Goal: Task Accomplishment & Management: Manage account settings

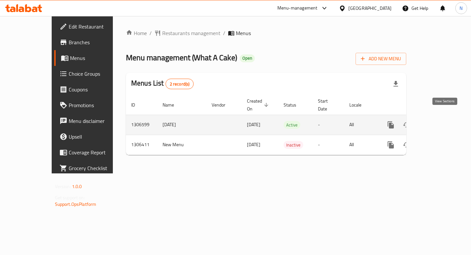
click at [442, 121] on icon "enhanced table" at bounding box center [438, 125] width 8 height 8
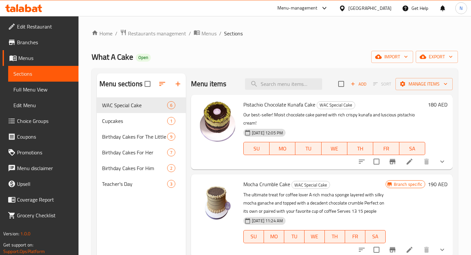
click at [49, 120] on span "Choice Groups" at bounding box center [45, 121] width 56 height 8
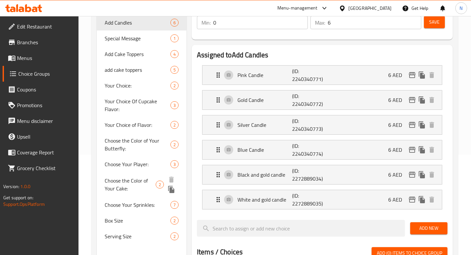
scroll to position [101, 0]
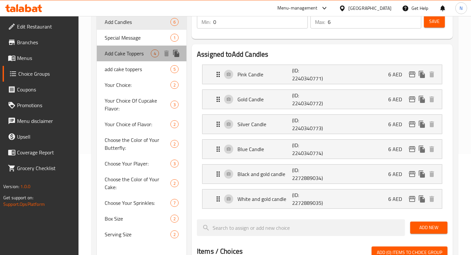
click at [141, 53] on span "Add Cake Toppers" at bounding box center [128, 53] width 46 height 8
type input "Add Cake Toppers"
type input "اضافات الكيك"
type input "3"
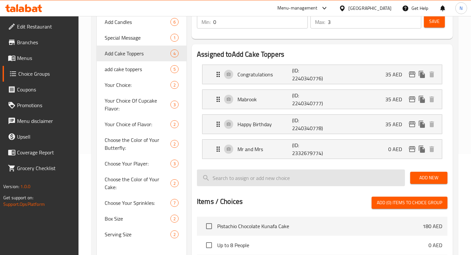
scroll to position [91, 0]
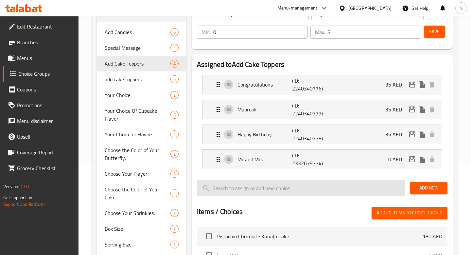
click at [321, 181] on input "search" at bounding box center [301, 187] width 208 height 17
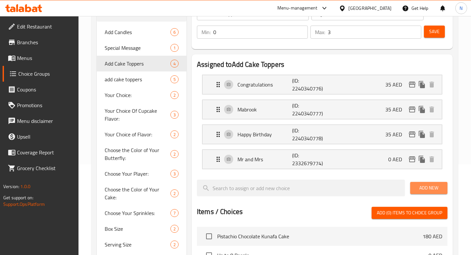
click at [425, 192] on button "Add New" at bounding box center [429, 188] width 37 height 12
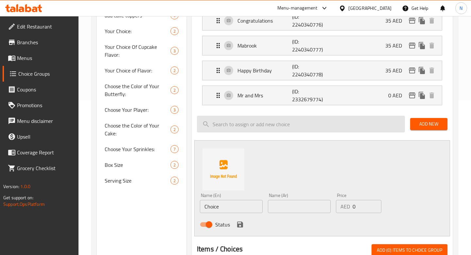
scroll to position [192, 0]
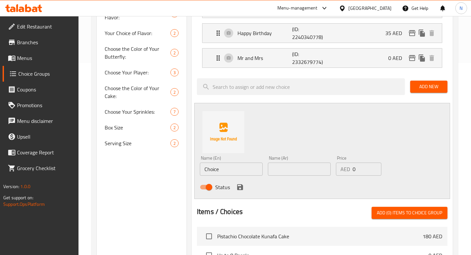
click at [251, 171] on input "Choice" at bounding box center [231, 168] width 63 height 13
type input "Oh Baby"
click at [242, 187] on icon "save" at bounding box center [240, 187] width 6 height 6
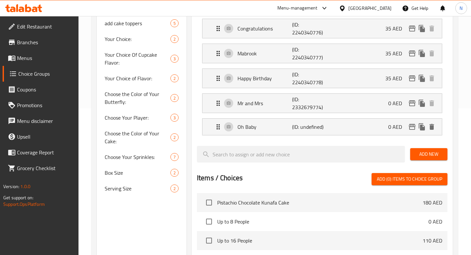
scroll to position [61, 0]
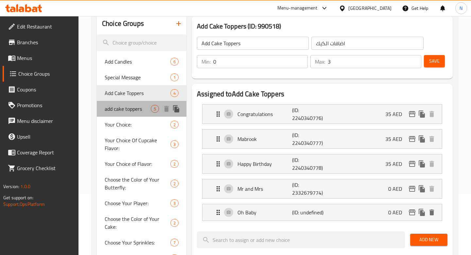
click at [135, 112] on span "add cake toppers" at bounding box center [128, 109] width 46 height 8
type input "add cake toppers"
type input "اضف للكيك"
type input "1"
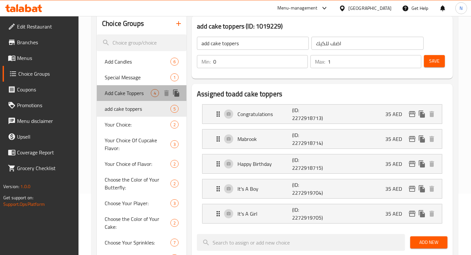
click at [131, 92] on span "Add Cake Toppers" at bounding box center [128, 93] width 46 height 8
type input "Add Cake Toppers"
type input "اضافات الكيك"
type input "3"
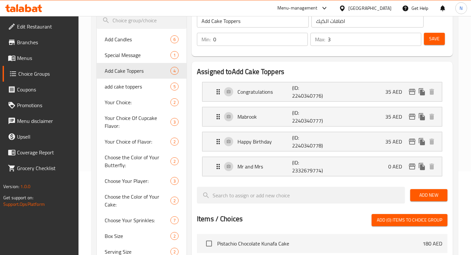
scroll to position [83, 0]
click at [143, 92] on div "add cake toppers 5" at bounding box center [142, 87] width 90 height 16
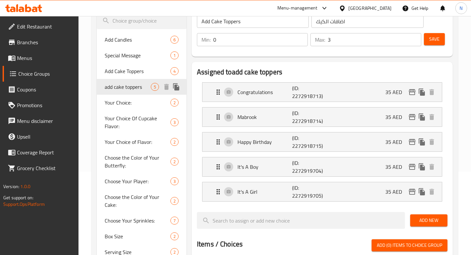
type input "add cake toppers"
type input "اضف للكيك"
type input "1"
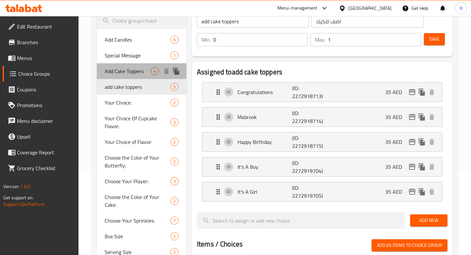
click at [136, 71] on span "Add Cake Toppers" at bounding box center [128, 71] width 46 height 8
type input "Add Cake Toppers"
type input "اضافات الكيك"
type input "3"
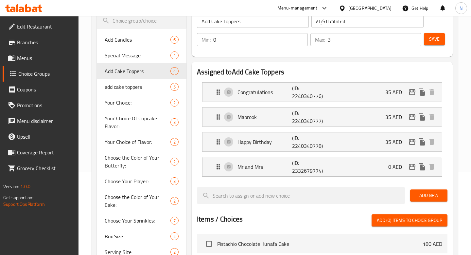
scroll to position [82, 0]
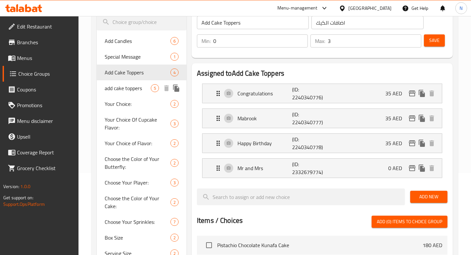
click at [138, 90] on span "add cake toppers" at bounding box center [128, 88] width 46 height 8
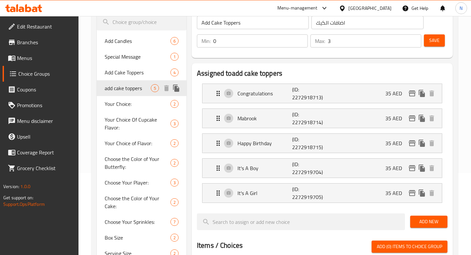
type input "add cake toppers"
type input "اضف للكيك"
type input "1"
click at [137, 76] on span "Add Cake Toppers" at bounding box center [128, 72] width 46 height 8
type input "Add Cake Toppers"
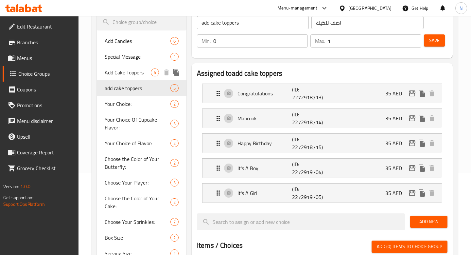
type input "اضافات الكيك"
type input "3"
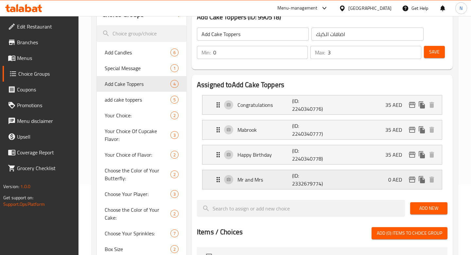
scroll to position [71, 0]
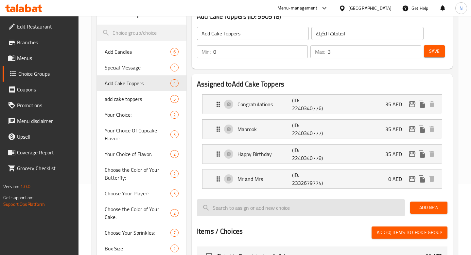
click at [290, 209] on input "search" at bounding box center [301, 207] width 208 height 17
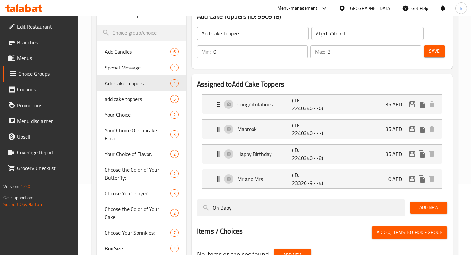
scroll to position [134, 0]
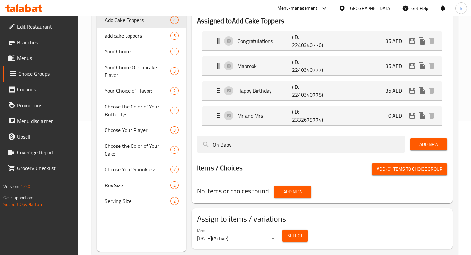
type input "Oh Baby"
click at [301, 188] on span "Add New" at bounding box center [293, 192] width 27 height 8
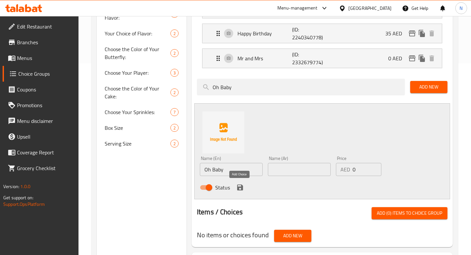
click at [241, 186] on icon "save" at bounding box center [240, 187] width 8 height 8
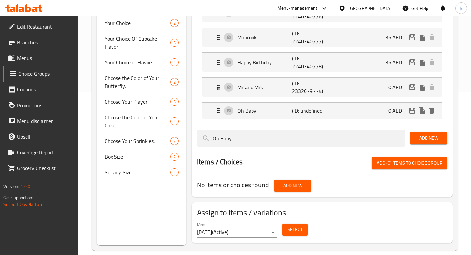
scroll to position [145, 0]
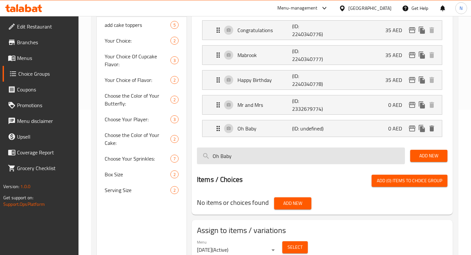
click at [270, 161] on input "Oh Baby" at bounding box center [301, 155] width 208 height 17
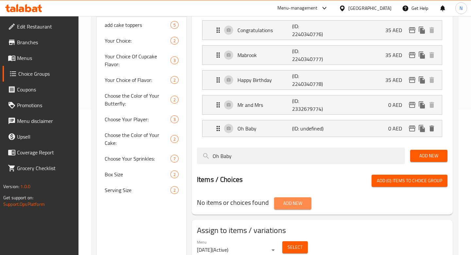
click at [290, 200] on span "Add New" at bounding box center [293, 203] width 27 height 8
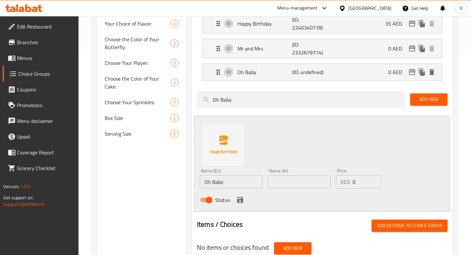
scroll to position [203, 0]
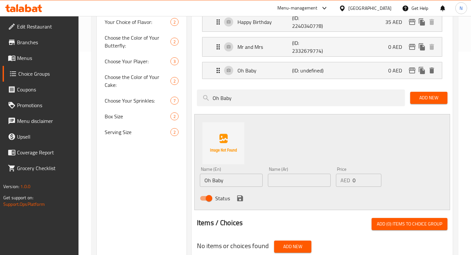
click at [247, 182] on input "Oh Baby" at bounding box center [231, 180] width 63 height 13
type input "Best Wishes"
click at [239, 196] on icon "save" at bounding box center [240, 198] width 8 height 8
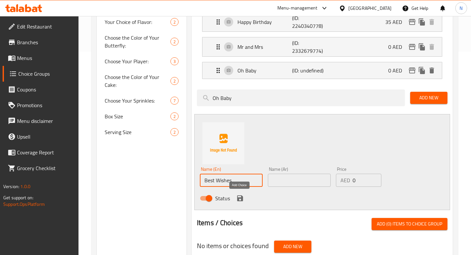
scroll to position [194, 0]
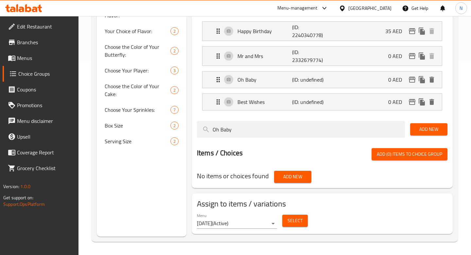
click at [291, 175] on span "Add New" at bounding box center [293, 177] width 27 height 8
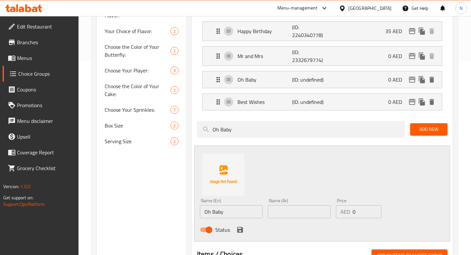
click at [231, 210] on input "Oh Baby" at bounding box center [231, 211] width 63 height 13
type input "Thank You"
click at [239, 228] on icon "save" at bounding box center [240, 230] width 8 height 8
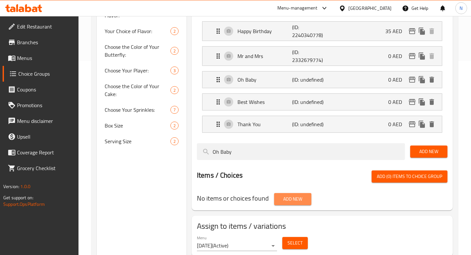
click at [285, 201] on span "Add New" at bounding box center [293, 199] width 27 height 8
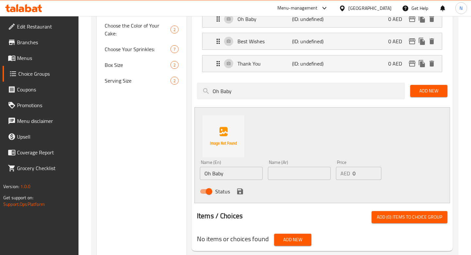
scroll to position [261, 0]
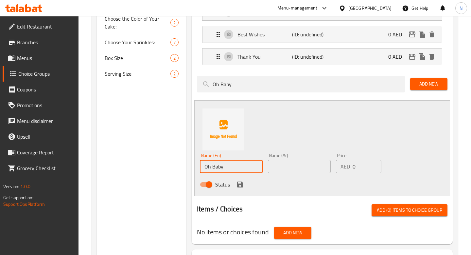
click at [223, 162] on input "Oh Baby" at bounding box center [231, 166] width 63 height 13
type input "Love"
click at [243, 182] on icon "save" at bounding box center [240, 184] width 8 height 8
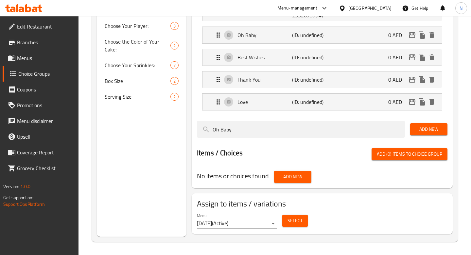
scroll to position [238, 0]
click at [281, 180] on span "Add New" at bounding box center [293, 177] width 27 height 8
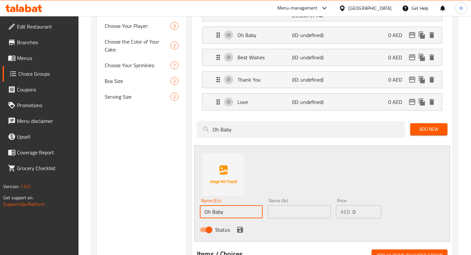
click at [237, 206] on input "Oh Baby" at bounding box center [231, 211] width 63 height 13
type input "Love You More"
click at [362, 213] on input "0" at bounding box center [367, 211] width 29 height 13
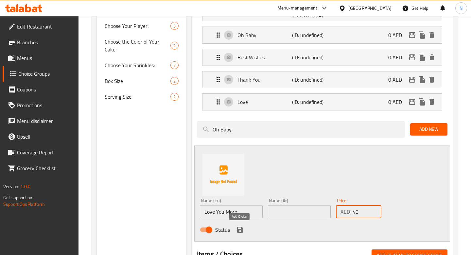
type input "40"
click at [237, 233] on icon "save" at bounding box center [240, 230] width 8 height 8
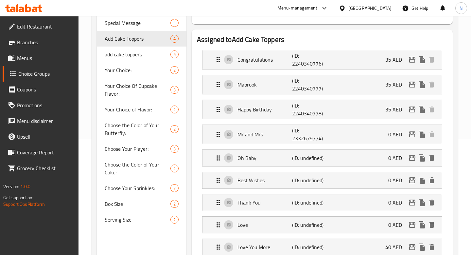
scroll to position [110, 0]
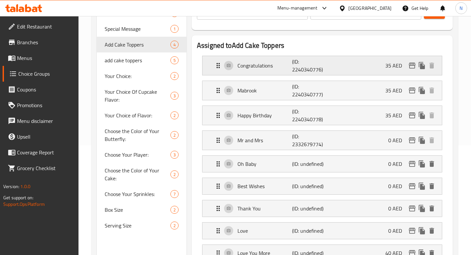
click at [390, 68] on p "35 AED" at bounding box center [397, 66] width 22 height 8
click at [392, 63] on p "35 AED" at bounding box center [397, 66] width 22 height 8
click at [380, 64] on div "Congratulations (ID: 2240340776) 35 AED" at bounding box center [324, 65] width 220 height 19
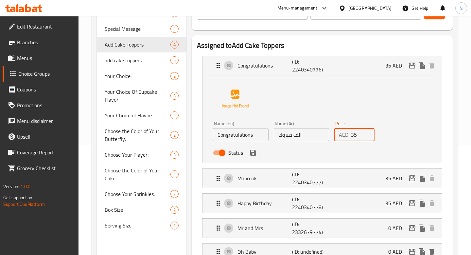
click at [363, 138] on input "35" at bounding box center [363, 134] width 24 height 13
click at [355, 134] on input "40" at bounding box center [363, 134] width 24 height 13
click at [253, 154] on icon "save" at bounding box center [253, 153] width 8 height 8
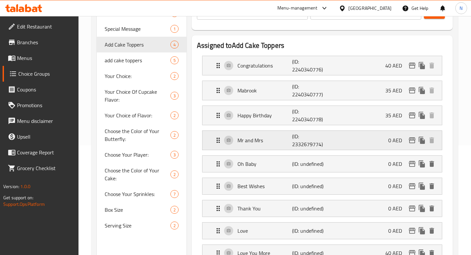
type input "40"
click at [397, 91] on p "35 AED" at bounding box center [397, 90] width 22 height 8
click at [324, 97] on p "(ID: 2240340777)" at bounding box center [310, 91] width 36 height 16
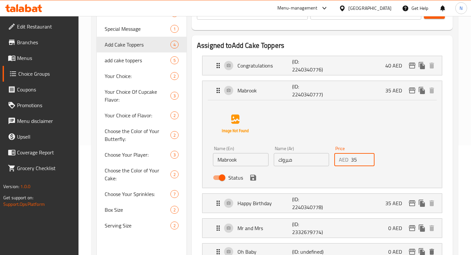
click at [354, 162] on input "35" at bounding box center [363, 159] width 24 height 13
paste input "40"
click at [253, 179] on icon "save" at bounding box center [253, 178] width 8 height 8
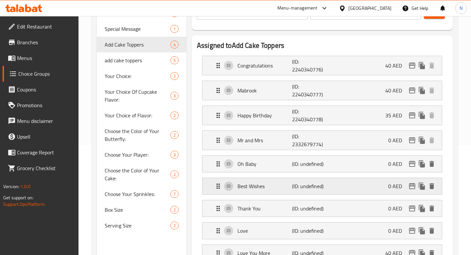
type input "40"
click at [364, 119] on div "Happy Birthday (ID: 2240340778) 35 AED" at bounding box center [324, 115] width 220 height 19
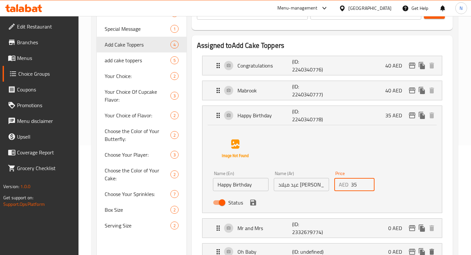
click at [355, 185] on input "35" at bounding box center [363, 184] width 24 height 13
paste input "40"
click at [254, 203] on icon "save" at bounding box center [253, 202] width 6 height 6
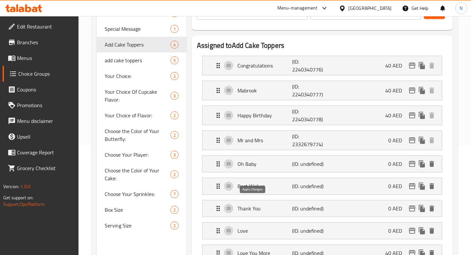
type input "40"
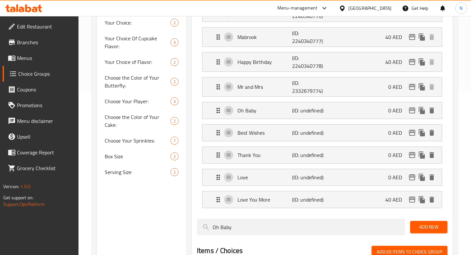
scroll to position [164, 0]
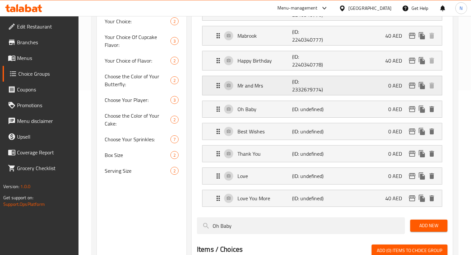
click at [340, 81] on div "Mr and Mrs (ID: 2332679774) 0 AED" at bounding box center [324, 85] width 220 height 19
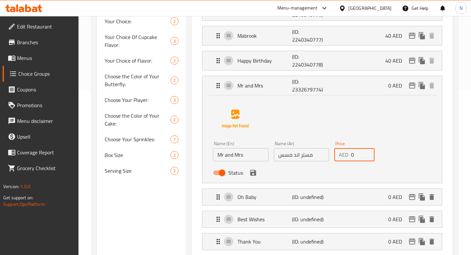
click at [352, 155] on input "0" at bounding box center [363, 154] width 24 height 13
paste input "4"
click at [255, 174] on icon "save" at bounding box center [253, 173] width 6 height 6
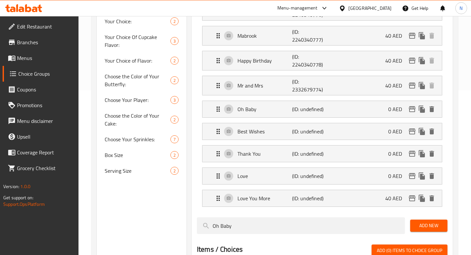
type input "40"
click at [305, 106] on p "(ID: undefined)" at bounding box center [310, 109] width 36 height 8
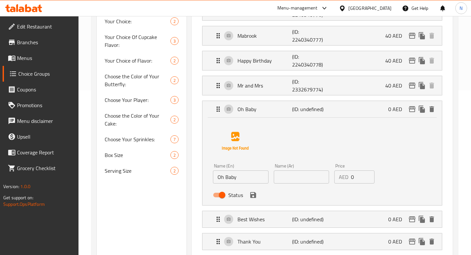
click at [244, 179] on input "Oh Baby" at bounding box center [241, 176] width 56 height 13
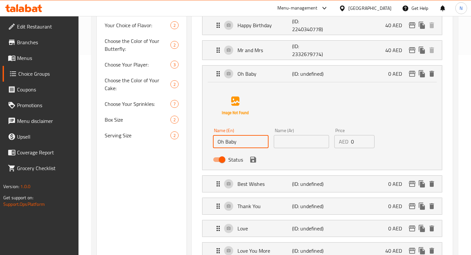
scroll to position [200, 0]
click at [302, 143] on input "text" at bounding box center [302, 140] width 56 height 13
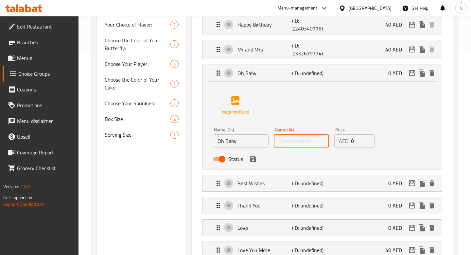
paste input "أوه بيبي"
type input "أوه بيبي"
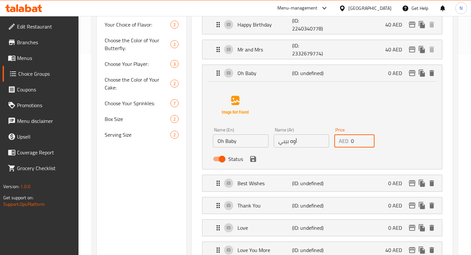
click at [356, 144] on input "0" at bounding box center [363, 140] width 24 height 13
click at [256, 160] on icon "save" at bounding box center [253, 159] width 8 height 8
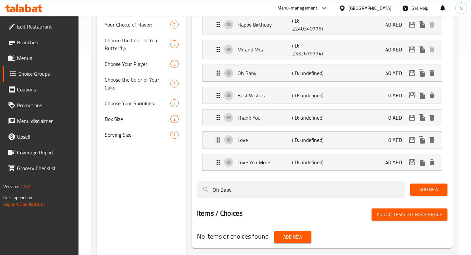
type input "40"
click at [278, 94] on p "Best Wishes" at bounding box center [265, 95] width 55 height 8
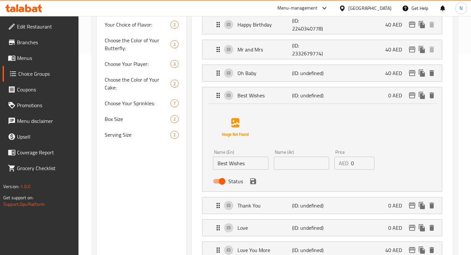
click at [246, 161] on input "Best Wishes" at bounding box center [241, 163] width 56 height 13
click at [305, 165] on input "text" at bounding box center [302, 163] width 56 height 13
paste input "أطيب التمنيات"
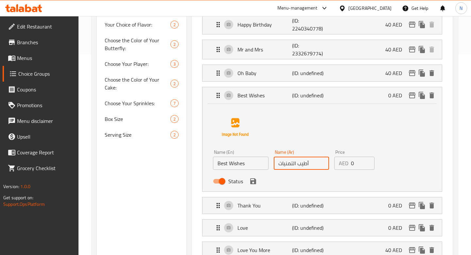
type input "أطيب التمنيات"
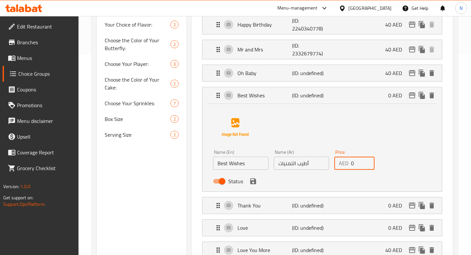
click at [355, 165] on input "0" at bounding box center [363, 163] width 24 height 13
click at [252, 183] on icon "save" at bounding box center [253, 181] width 8 height 8
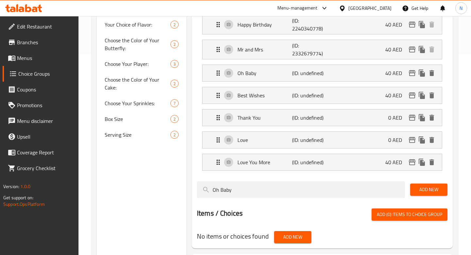
type input "40"
click at [271, 118] on p "Thank You" at bounding box center [265, 118] width 55 height 8
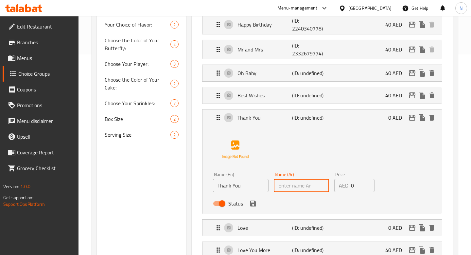
click at [300, 184] on input "text" at bounding box center [302, 185] width 56 height 13
paste input "شكراً"
type input "شكراً"
click at [359, 187] on input "0" at bounding box center [363, 185] width 24 height 13
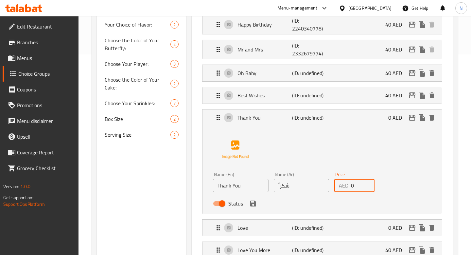
click at [359, 187] on input "0" at bounding box center [363, 185] width 24 height 13
click at [253, 204] on icon "save" at bounding box center [253, 203] width 8 height 8
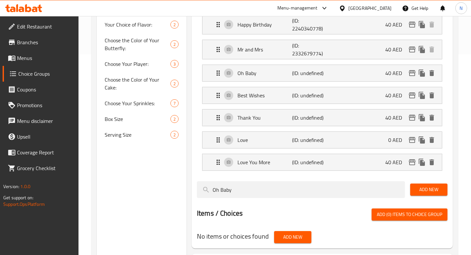
type input "40"
click at [308, 145] on div "Love (ID: undefined) 0 AED" at bounding box center [324, 140] width 220 height 16
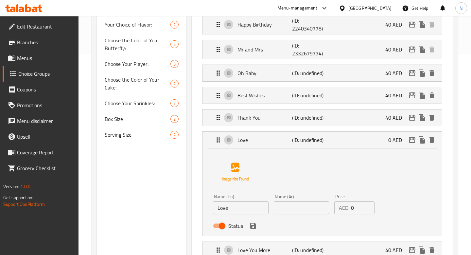
click at [235, 205] on input "Love" at bounding box center [241, 207] width 56 height 13
click at [284, 212] on input "text" at bounding box center [302, 207] width 56 height 13
paste input "حب"
type input "حب"
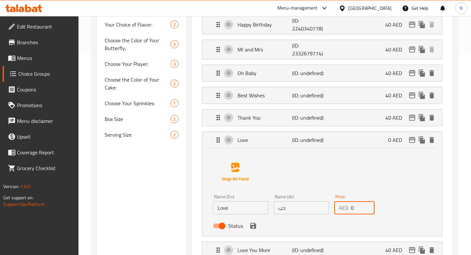
click at [358, 209] on input "0" at bounding box center [363, 207] width 24 height 13
click at [254, 228] on icon "save" at bounding box center [253, 226] width 6 height 6
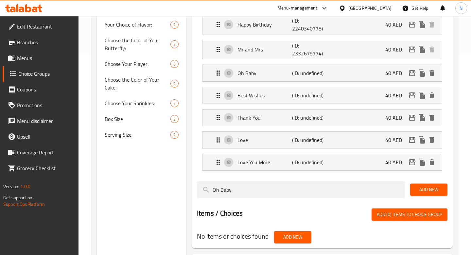
type input "40"
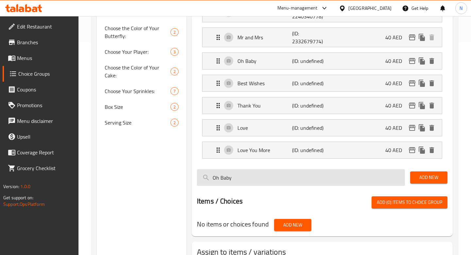
scroll to position [213, 0]
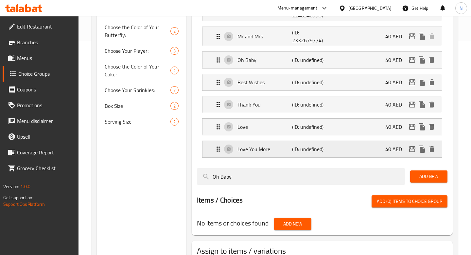
click at [268, 151] on p "Love You More" at bounding box center [265, 149] width 55 height 8
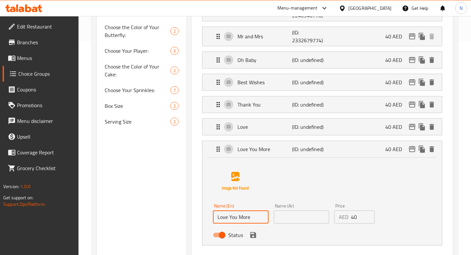
click at [238, 220] on input "Love You More" at bounding box center [241, 216] width 56 height 13
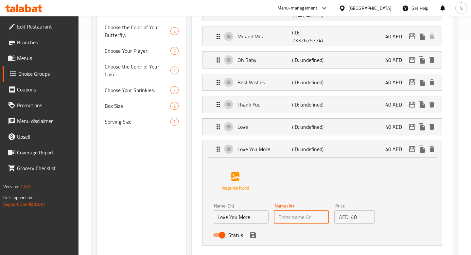
click at [297, 216] on input "text" at bounding box center [302, 216] width 56 height 13
paste input "أحبك أكثر"
click at [254, 236] on icon "save" at bounding box center [253, 235] width 8 height 8
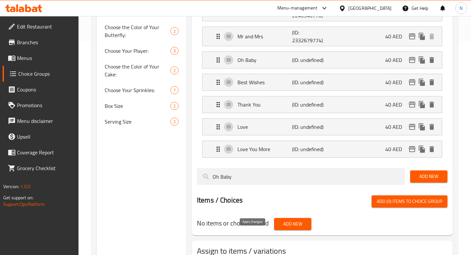
type input "أحبك أكثر"
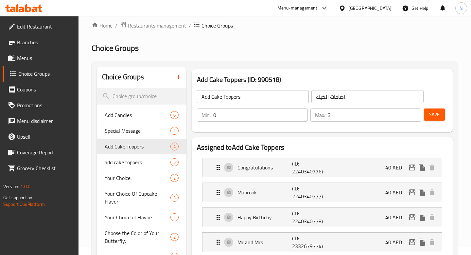
scroll to position [0, 0]
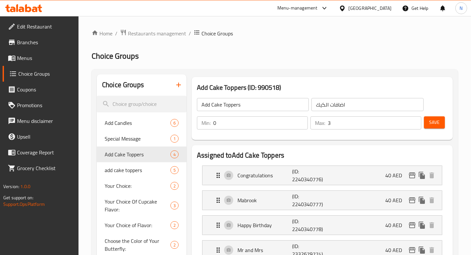
click at [438, 123] on span "Save" at bounding box center [435, 122] width 10 height 8
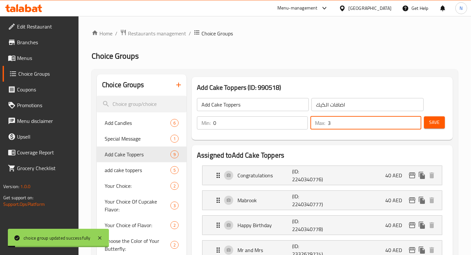
click at [353, 123] on input "3" at bounding box center [375, 122] width 94 height 13
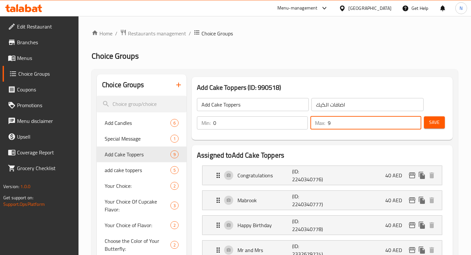
type input "9"
click at [443, 120] on button "Save" at bounding box center [434, 122] width 21 height 12
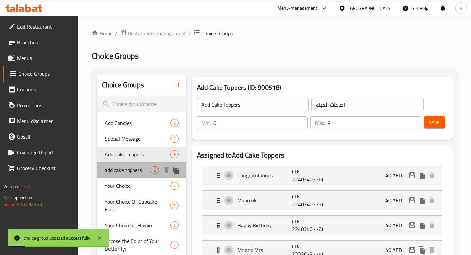
click at [136, 167] on span "add cake toppers" at bounding box center [128, 170] width 46 height 8
type input "add cake toppers"
type input "اضف للكيك"
type input "1"
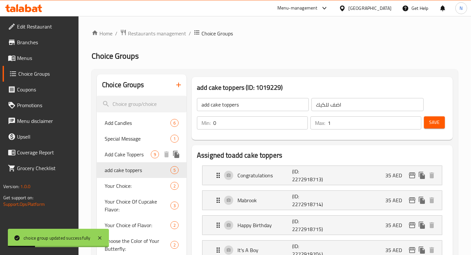
click at [148, 153] on span "Add Cake Toppers" at bounding box center [128, 154] width 46 height 8
type input "Add Cake Toppers"
type input "اضافات الكيك"
type input "9"
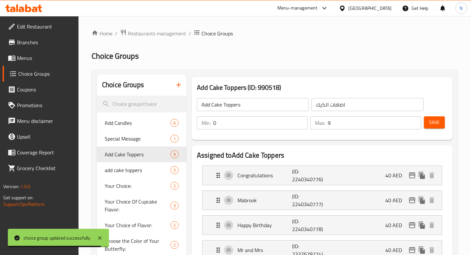
click at [317, 6] on div "Menu-management" at bounding box center [298, 8] width 40 height 8
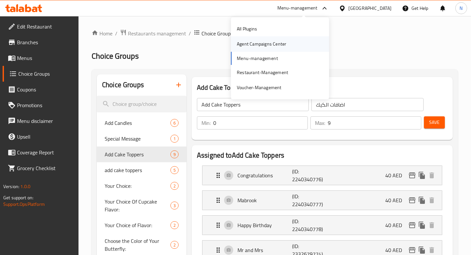
click at [255, 47] on div "Agent Campaigns Center" at bounding box center [261, 43] width 49 height 7
